Goal: Find specific page/section: Find specific page/section

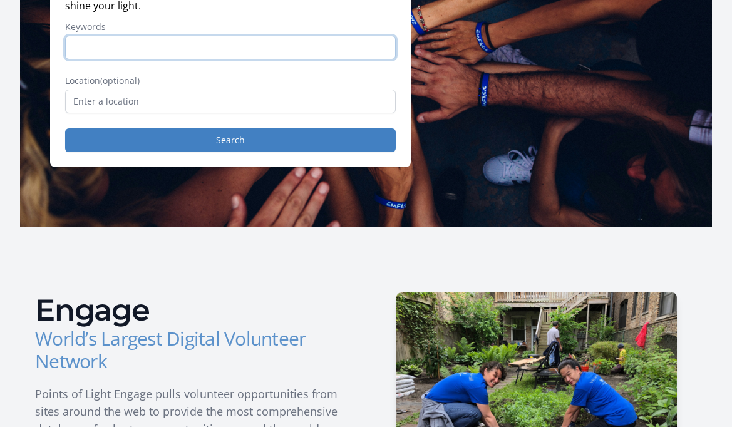
scroll to position [93, 0]
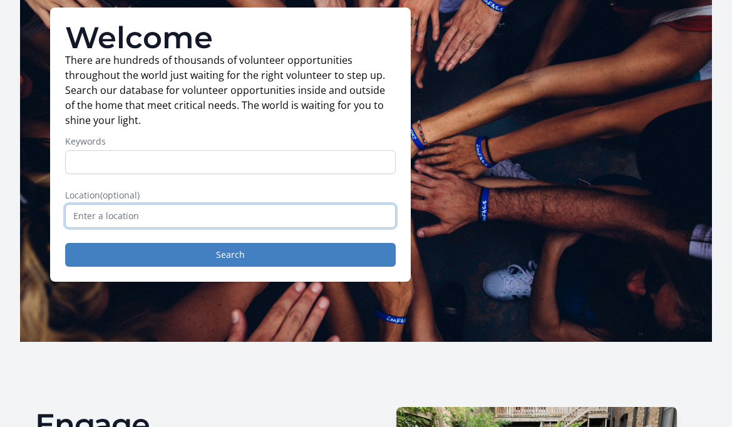
click at [159, 216] on input "text" at bounding box center [230, 216] width 330 height 24
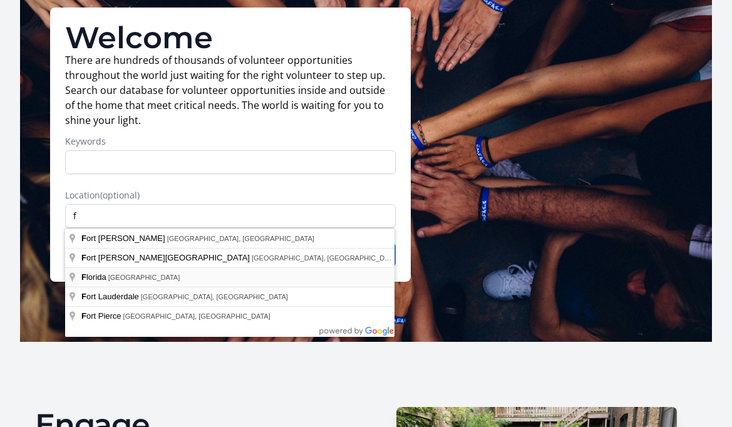
type input "Florida, USA"
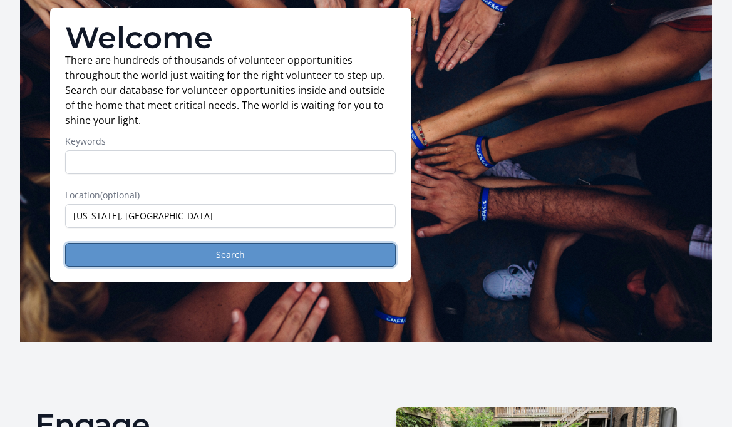
click at [140, 258] on button "Search" at bounding box center [230, 255] width 330 height 24
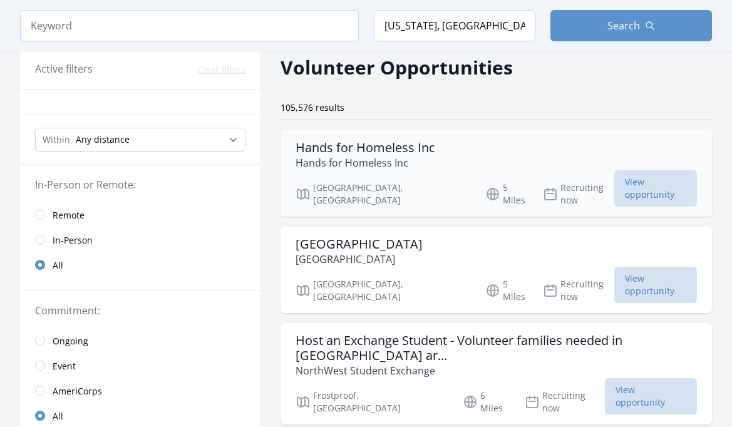
scroll to position [72, 0]
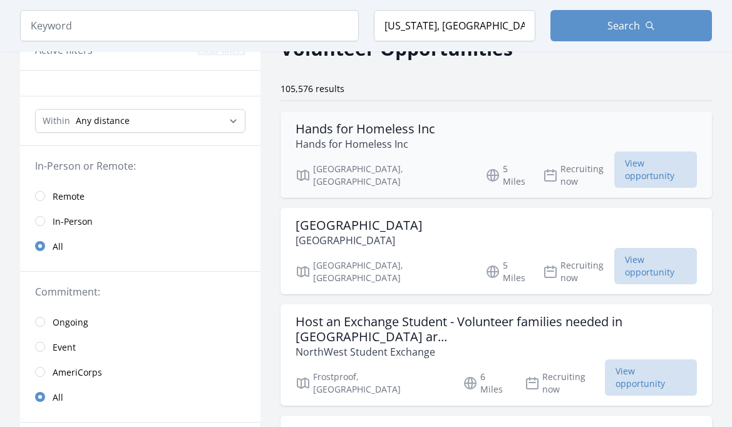
click at [485, 259] on p "5 Miles" at bounding box center [506, 271] width 42 height 25
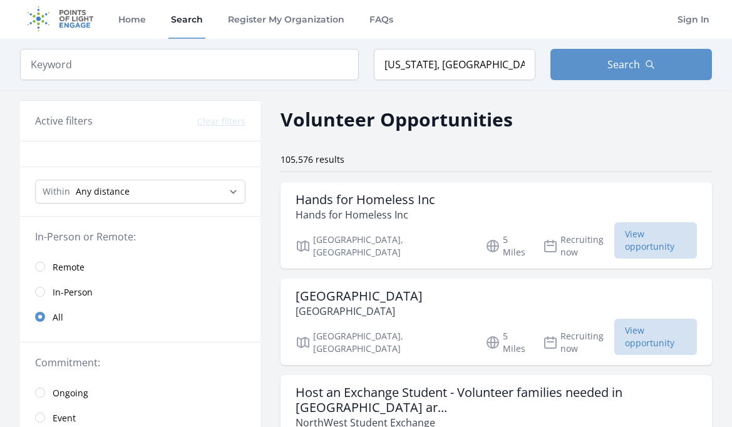
scroll to position [0, 0]
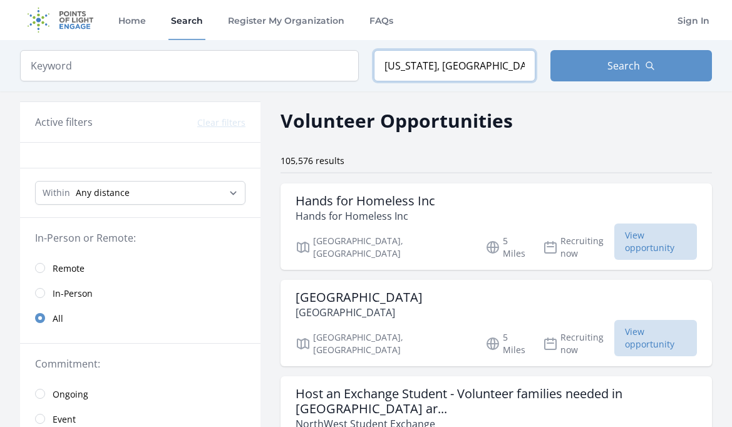
click at [415, 69] on input "Florida, USA" at bounding box center [454, 65] width 161 height 31
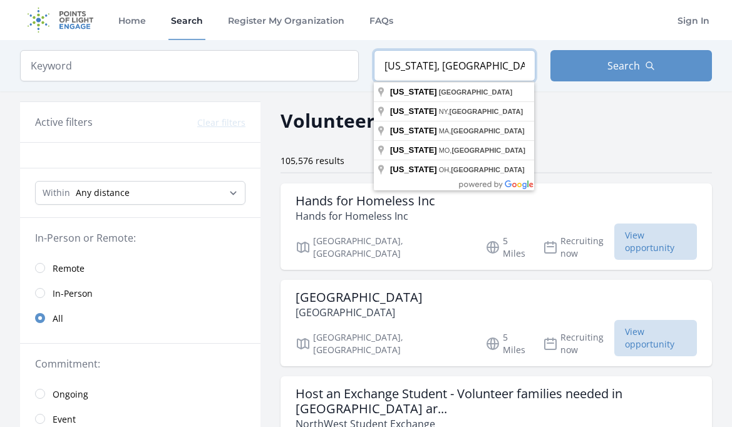
drag, startPoint x: 443, startPoint y: 68, endPoint x: 379, endPoint y: 62, distance: 64.8
click at [405, 66] on input "Florida, USA" at bounding box center [454, 65] width 161 height 31
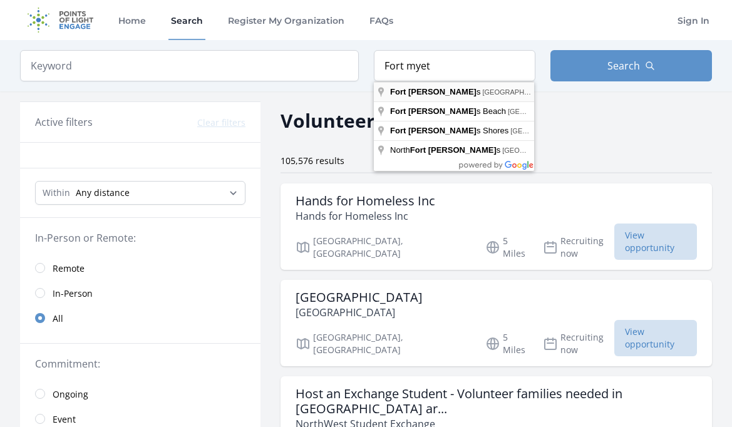
type input "Fort Myers, FL, USA"
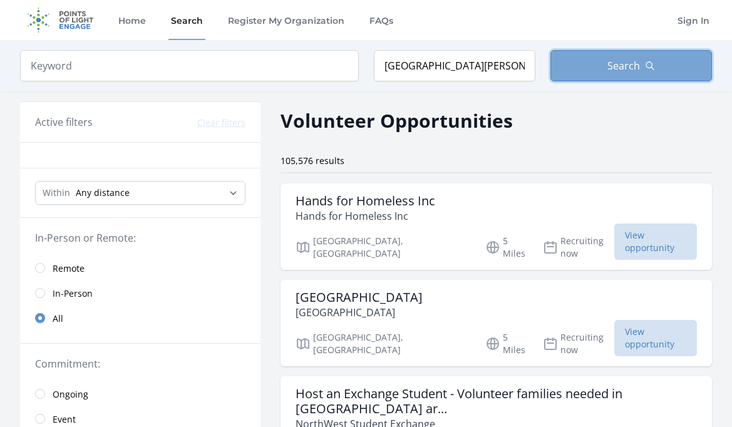
click at [601, 68] on button "Search" at bounding box center [630, 65] width 161 height 31
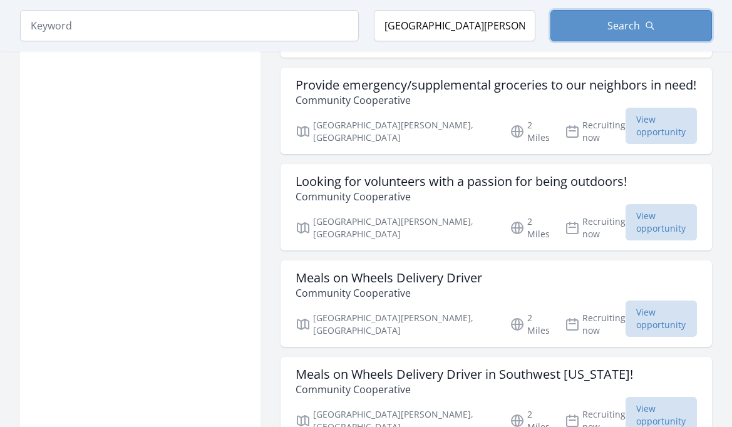
scroll to position [1237, 0]
